Goal: Task Accomplishment & Management: Manage account settings

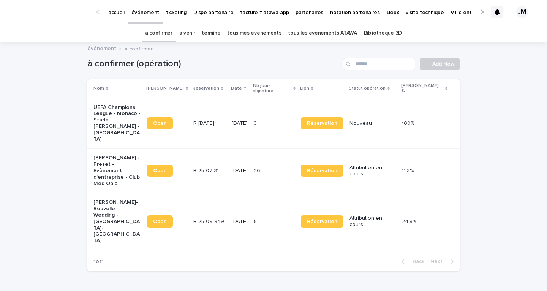
click at [326, 37] on link "tous les événements ATAWA" at bounding box center [322, 33] width 69 height 18
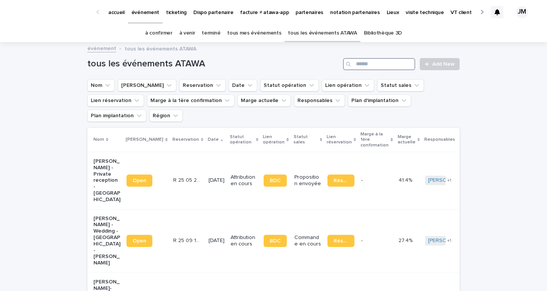
click at [358, 68] on input "Search" at bounding box center [379, 64] width 72 height 12
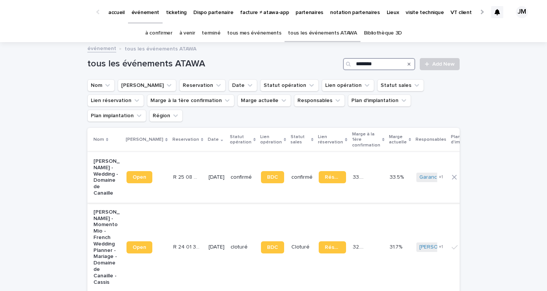
type input "********"
click at [209, 175] on div "[DATE]" at bounding box center [217, 177] width 16 height 13
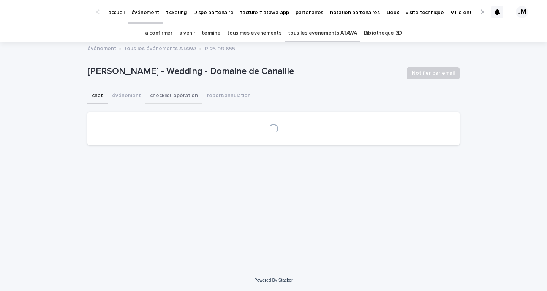
click at [154, 96] on button "checklist opération" at bounding box center [173, 97] width 57 height 16
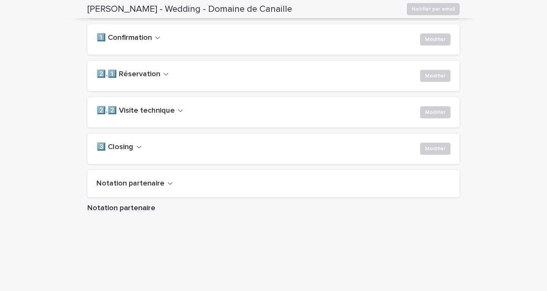
scroll to position [555, 0]
click at [151, 84] on div "2️⃣.1️⃣ Réservation Modifier" at bounding box center [273, 77] width 372 height 30
click at [144, 55] on div "1️⃣ Confirmation Modifier" at bounding box center [273, 40] width 372 height 30
click at [144, 43] on h2 "1️⃣ Confirmation" at bounding box center [123, 38] width 55 height 9
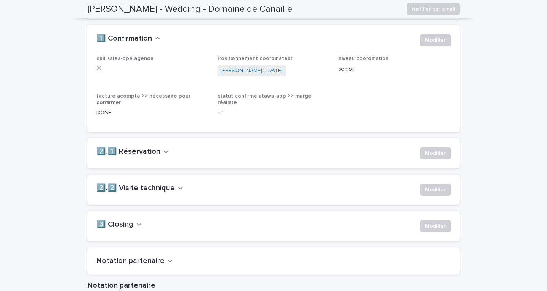
click at [140, 157] on h2 "2️⃣.1️⃣ Réservation" at bounding box center [128, 151] width 64 height 9
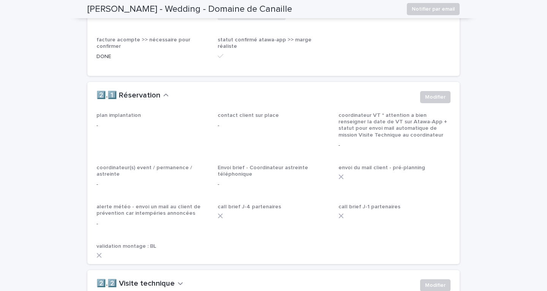
scroll to position [636, 0]
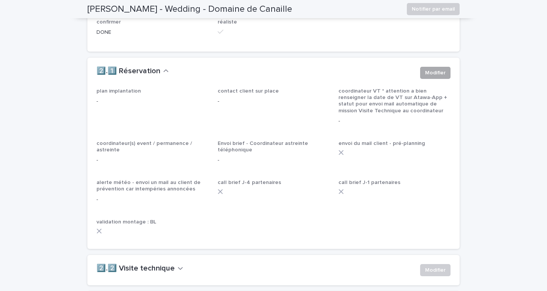
click at [427, 77] on span "Modifier" at bounding box center [435, 73] width 21 height 8
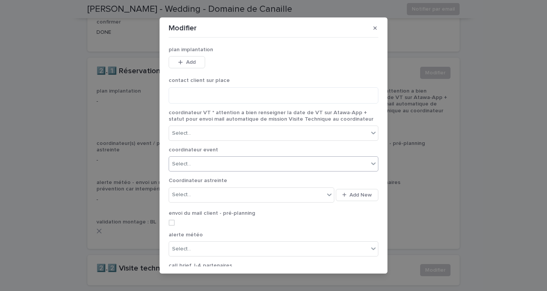
click at [195, 167] on div "Select..." at bounding box center [268, 164] width 199 height 13
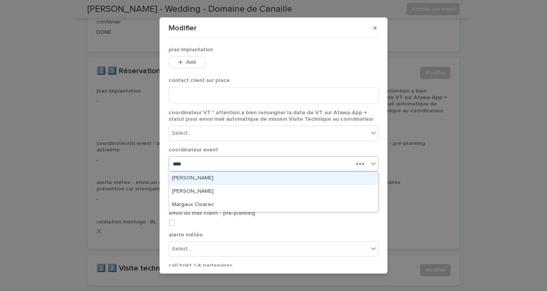
type input "*****"
click at [183, 181] on div "[PERSON_NAME]" at bounding box center [273, 178] width 209 height 13
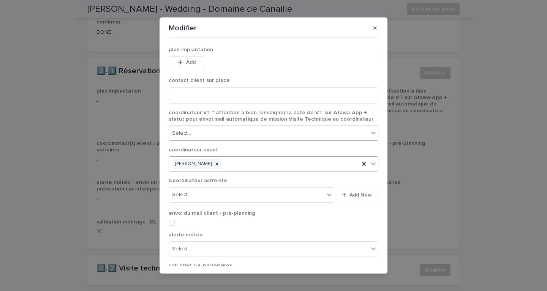
click at [190, 139] on div "Select..." at bounding box center [268, 133] width 199 height 13
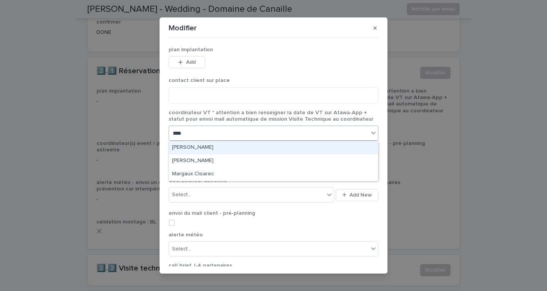
type input "*****"
click at [188, 146] on div "[PERSON_NAME]" at bounding box center [273, 147] width 209 height 13
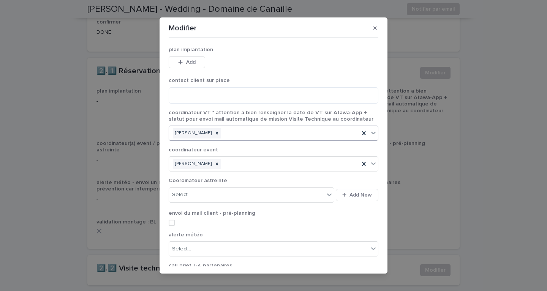
scroll to position [86, 0]
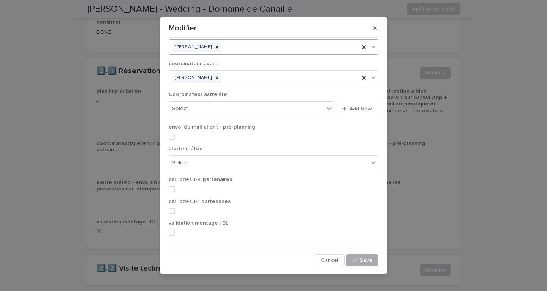
click at [350, 255] on button "Save" at bounding box center [362, 261] width 32 height 12
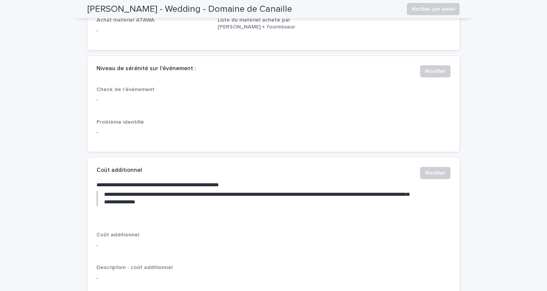
scroll to position [0, 0]
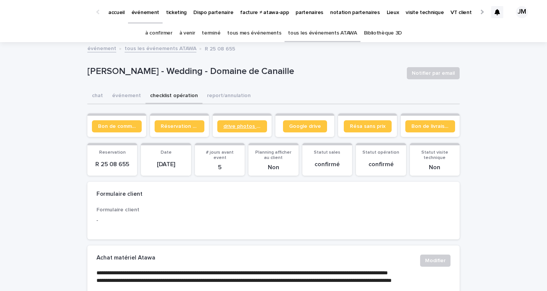
click at [237, 126] on span "drive photos coordinateur" at bounding box center [242, 126] width 38 height 5
